Goal: Navigation & Orientation: Find specific page/section

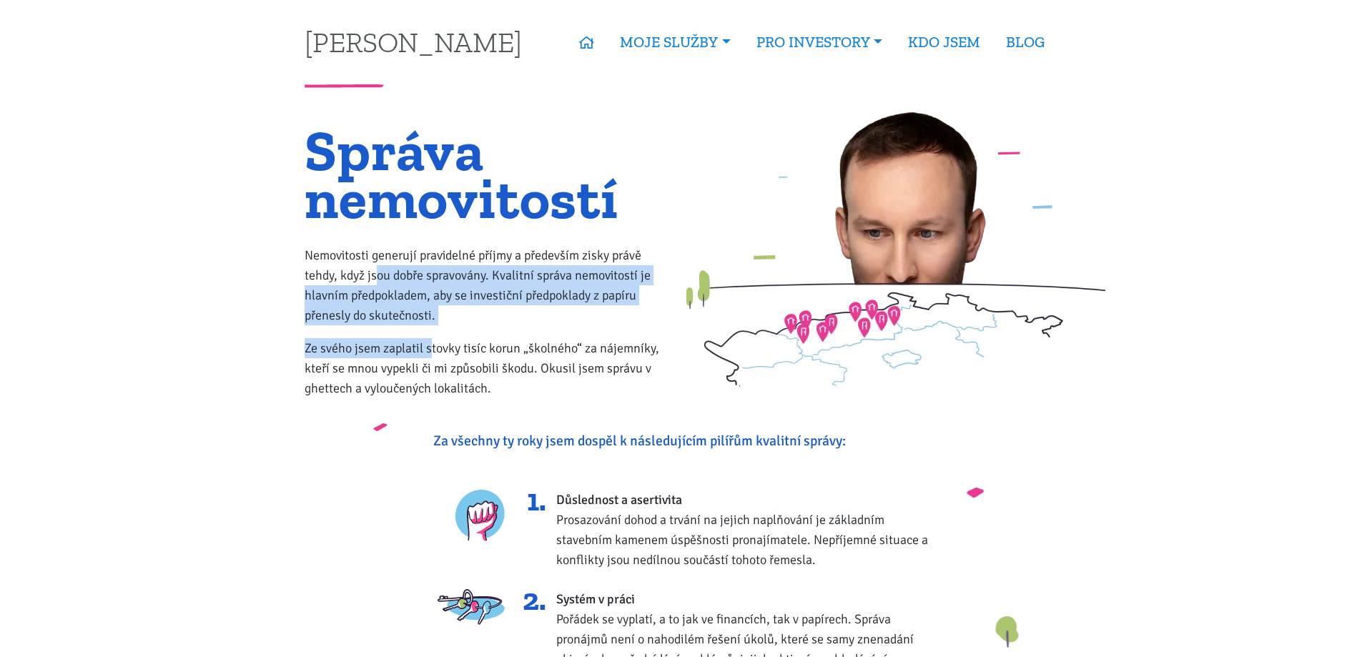
drag, startPoint x: 379, startPoint y: 276, endPoint x: 433, endPoint y: 355, distance: 95.2
click at [433, 355] on div "Správa nemovitostí Nemovitosti generují pravidelné příjmy a především zisky prá…" at bounding box center [488, 269] width 386 height 285
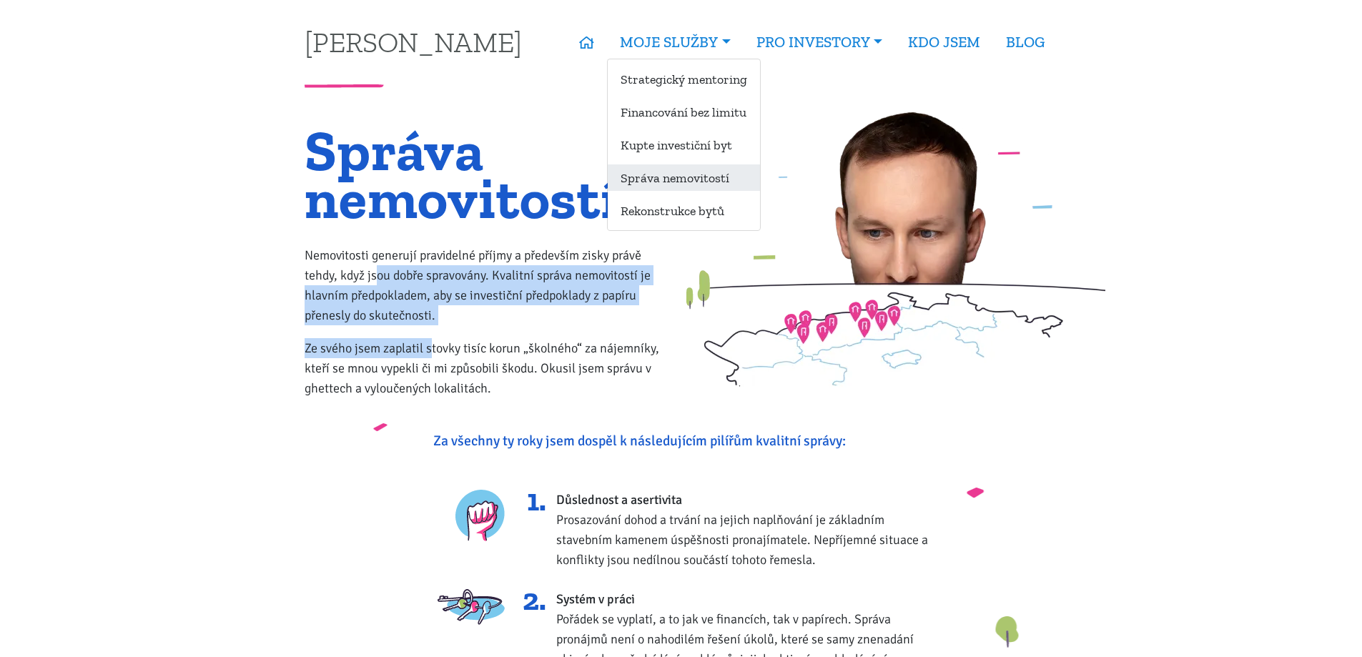
click at [664, 180] on link "Správa nemovitostí" at bounding box center [684, 177] width 152 height 26
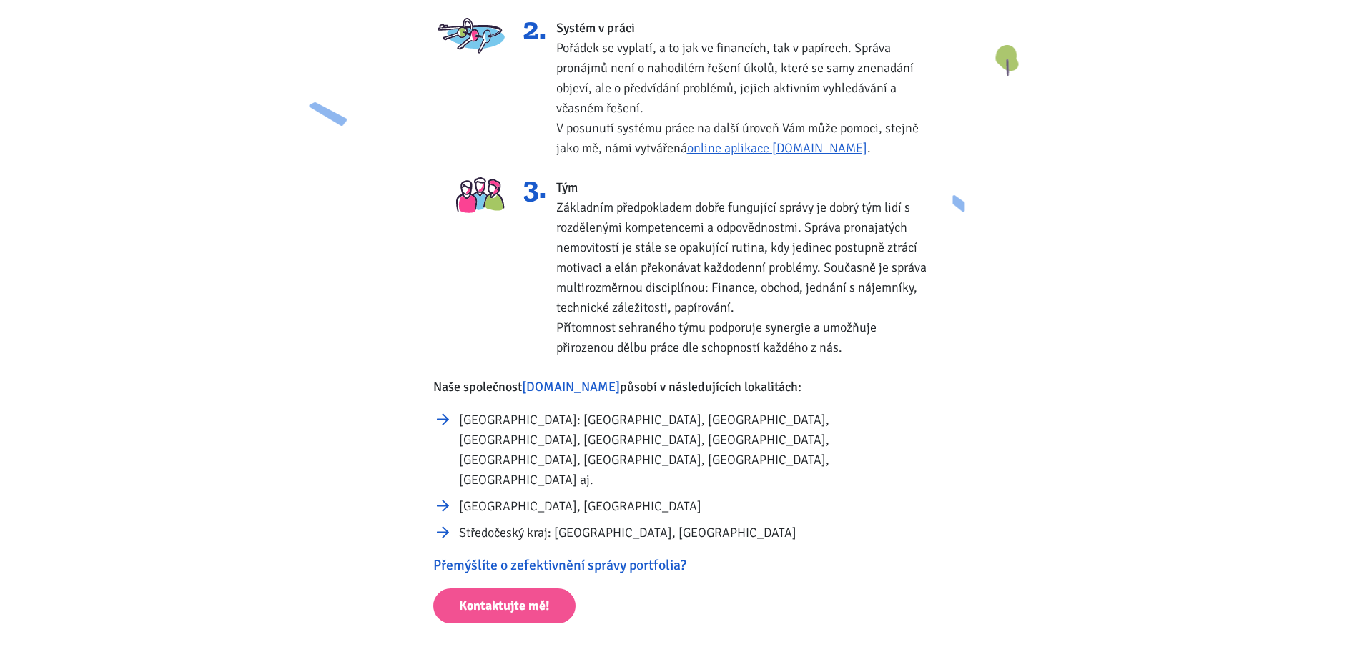
scroll to position [572, 0]
click at [570, 388] on link "[DOMAIN_NAME]" at bounding box center [571, 386] width 98 height 16
